Goal: Task Accomplishment & Management: Manage account settings

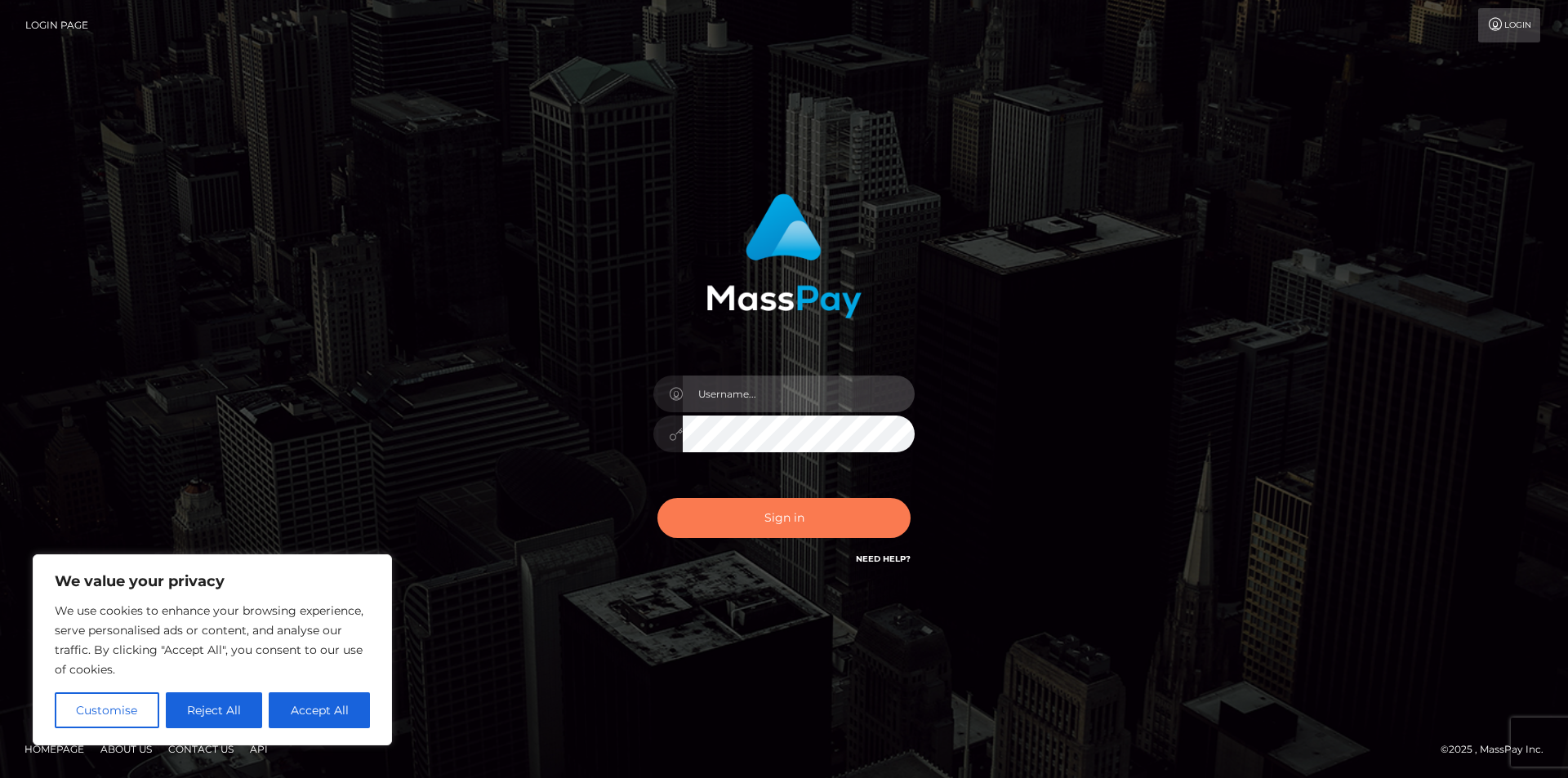
type input "dszikszai"
click at [779, 506] on button "Sign in" at bounding box center [784, 518] width 253 height 40
type input "dszikszai"
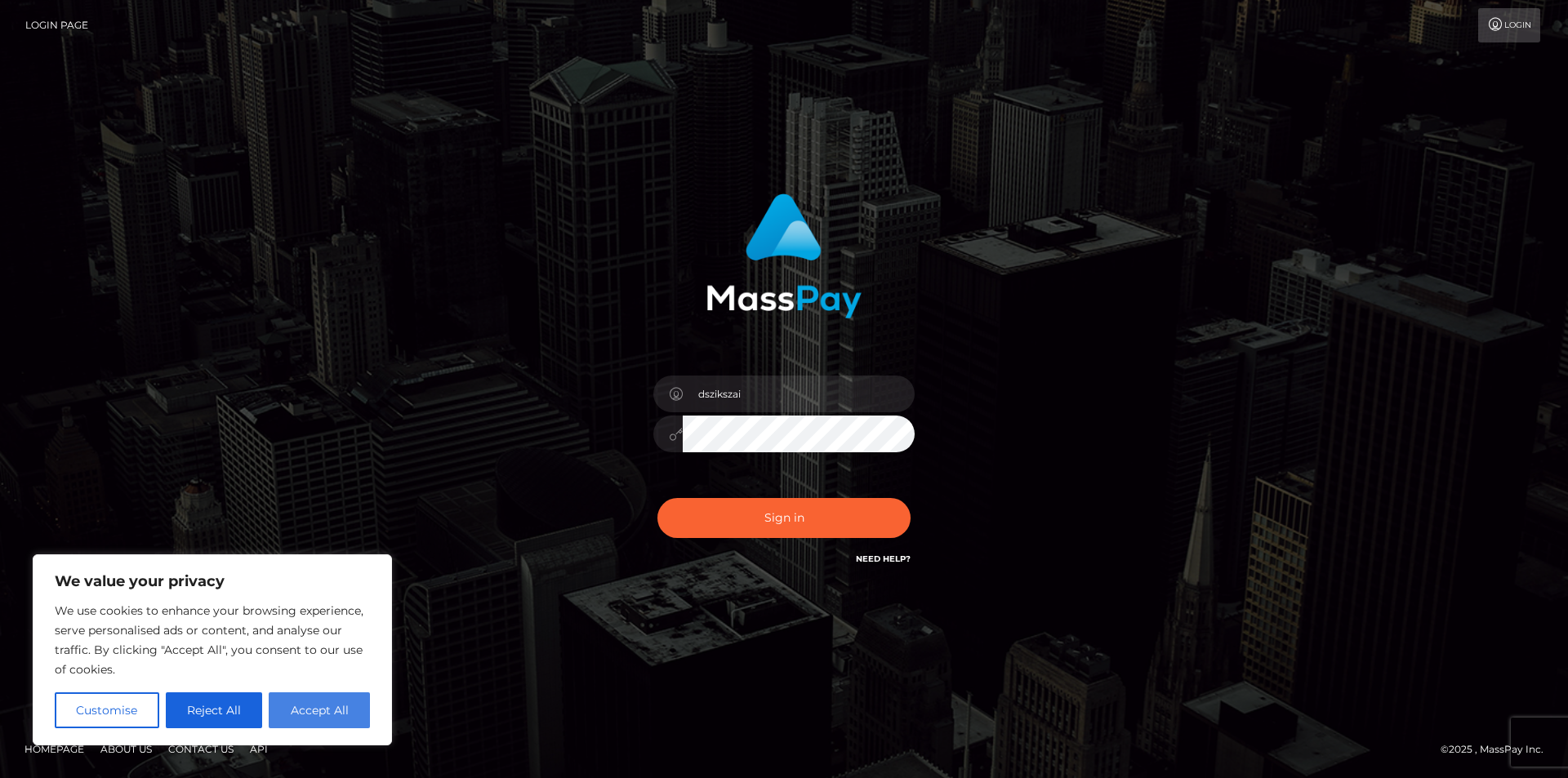
click at [325, 698] on button "Accept All" at bounding box center [319, 710] width 101 height 36
checkbox input "true"
